Goal: Task Accomplishment & Management: Find specific page/section

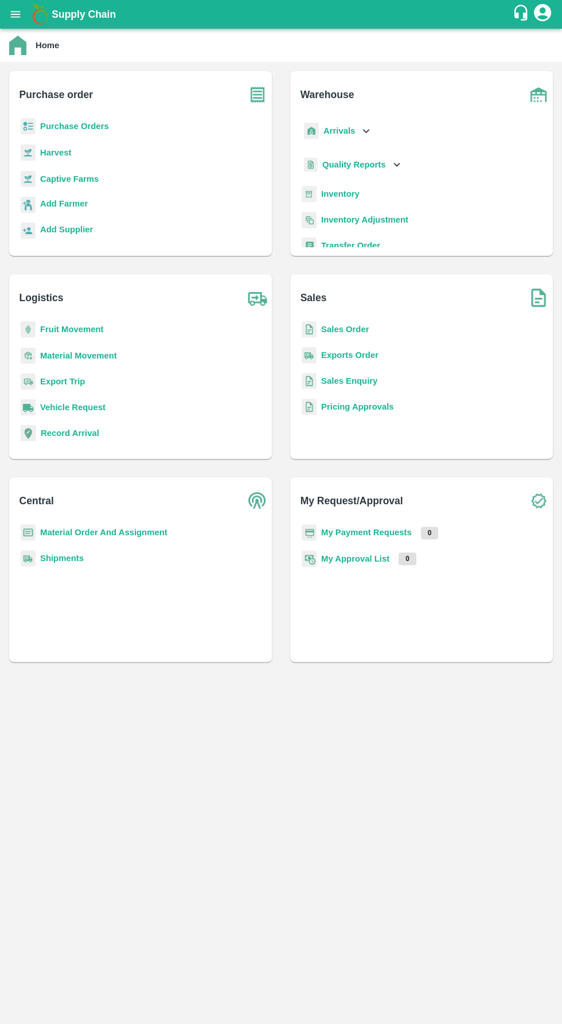
click at [15, 13] on icon "open drawer" at bounding box center [15, 14] width 13 height 13
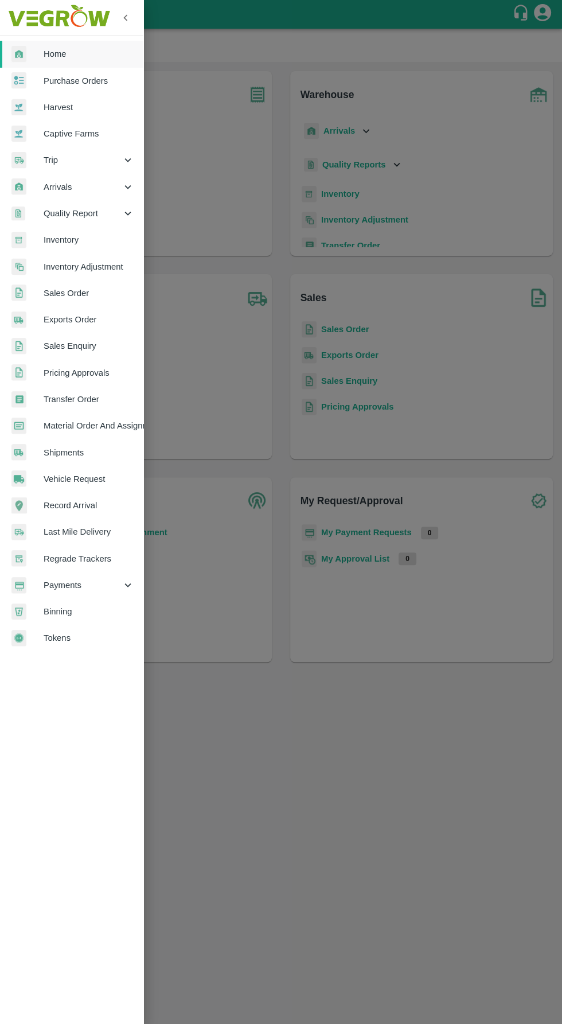
click at [55, 46] on link "Home" at bounding box center [71, 54] width 143 height 26
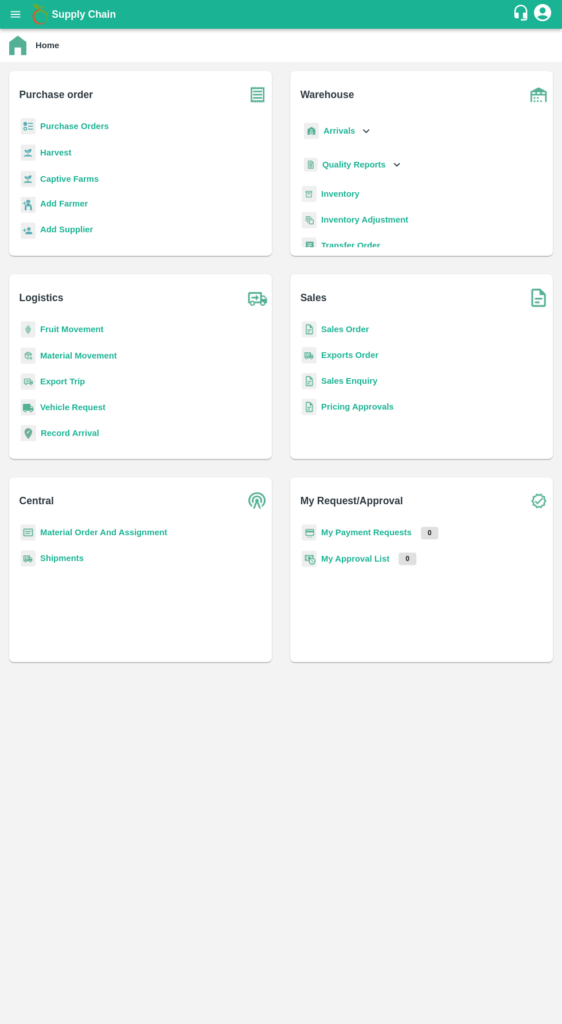
click at [25, 47] on img at bounding box center [17, 46] width 17 height 20
click at [538, 11] on icon "account of current user" at bounding box center [542, 12] width 17 height 17
click at [520, 45] on li "[PERSON_NAME]" at bounding box center [514, 42] width 88 height 20
click at [15, 14] on div at bounding box center [281, 512] width 562 height 1024
click at [15, 14] on icon "open drawer" at bounding box center [16, 14] width 10 height 6
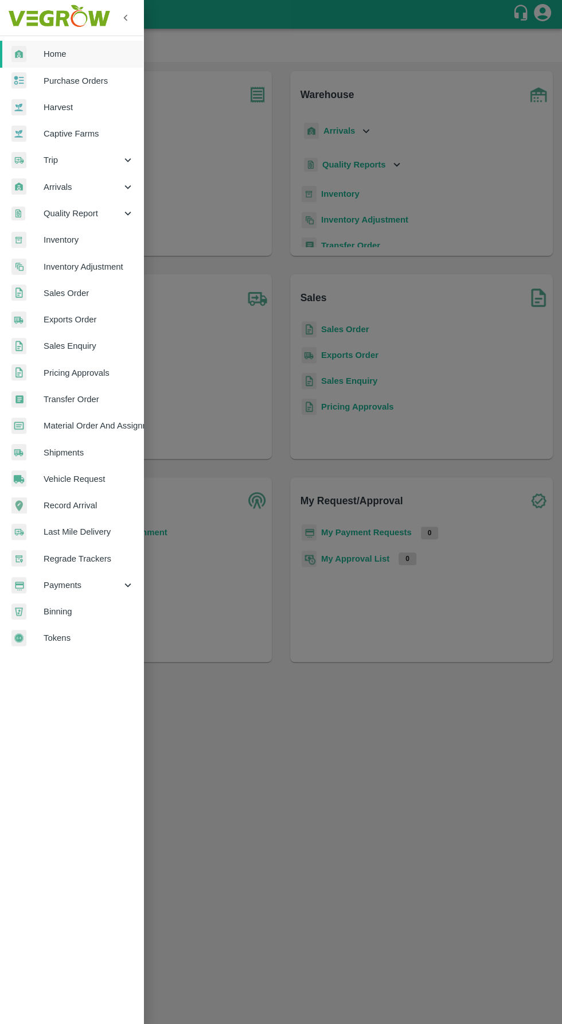
click at [68, 80] on span "Purchase Orders" at bounding box center [89, 81] width 91 height 13
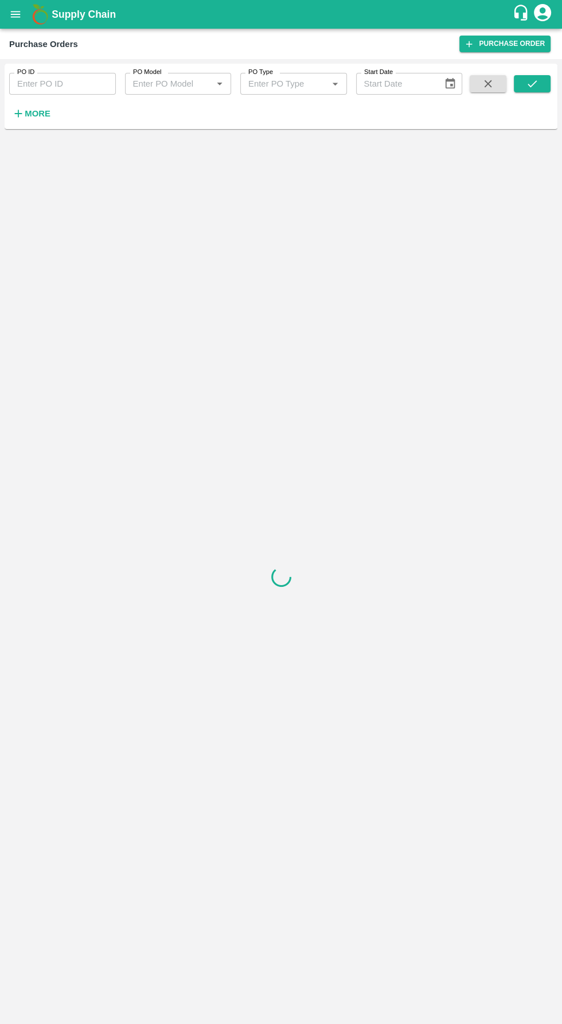
click at [15, 14] on icon "open drawer" at bounding box center [16, 14] width 10 height 6
